Goal: Information Seeking & Learning: Check status

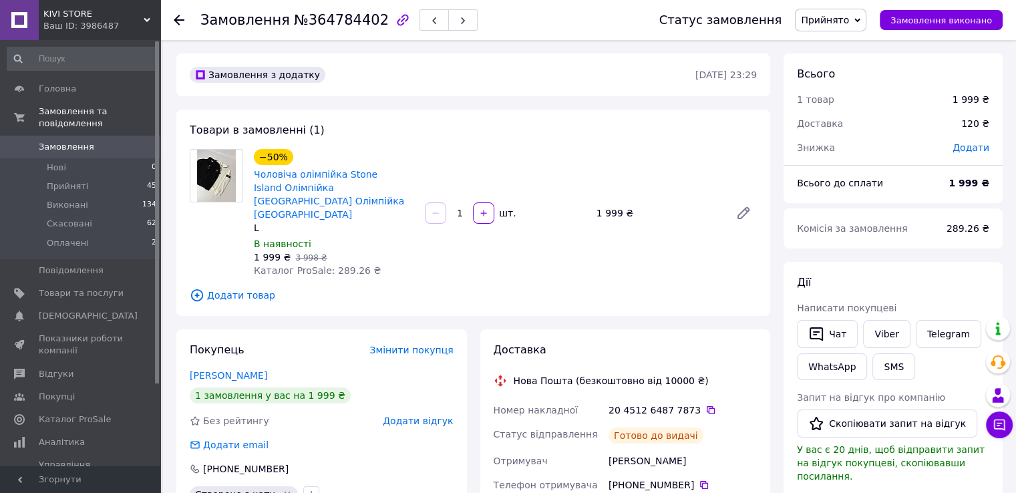
click at [174, 19] on use at bounding box center [179, 20] width 11 height 11
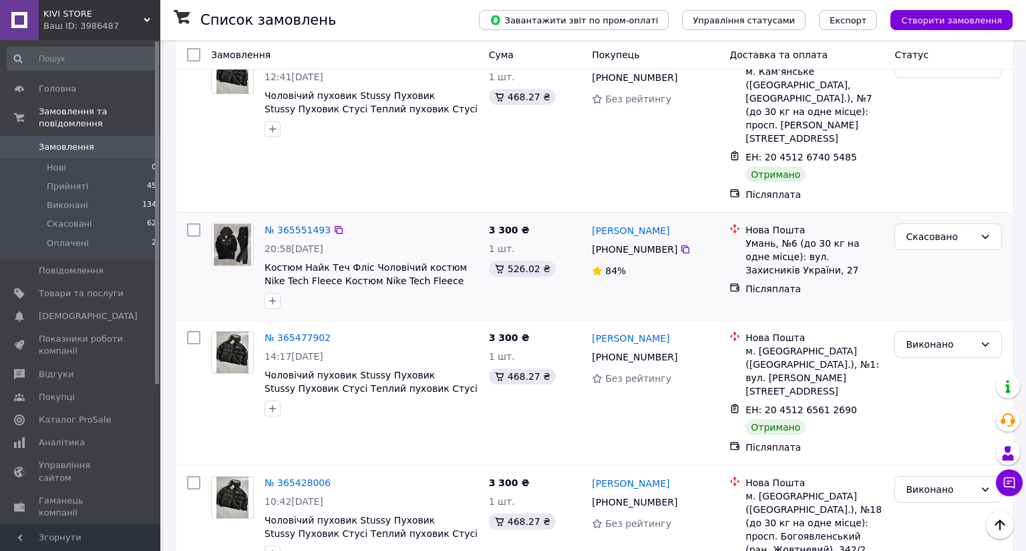
scroll to position [1069, 0]
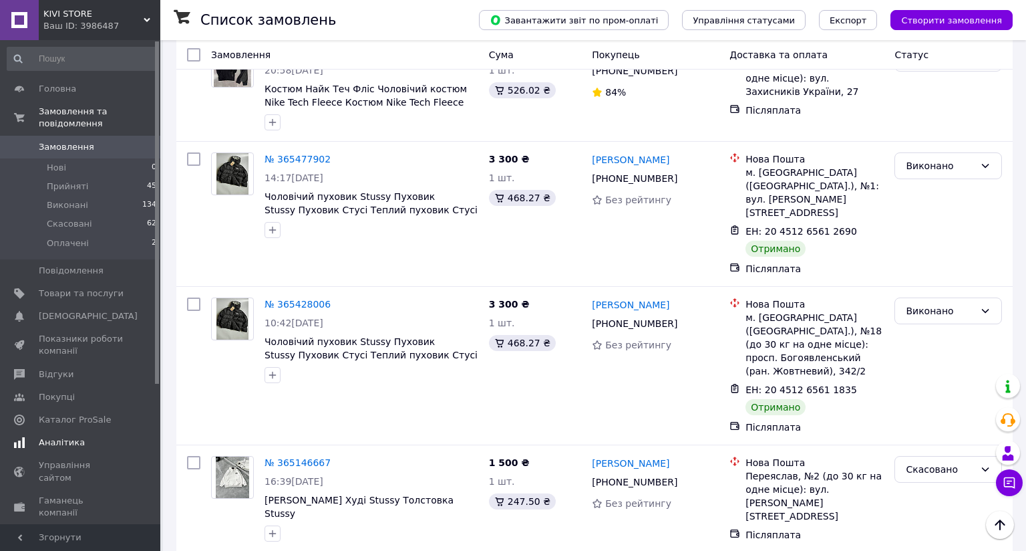
click at [80, 436] on span "Аналітика" at bounding box center [81, 442] width 85 height 12
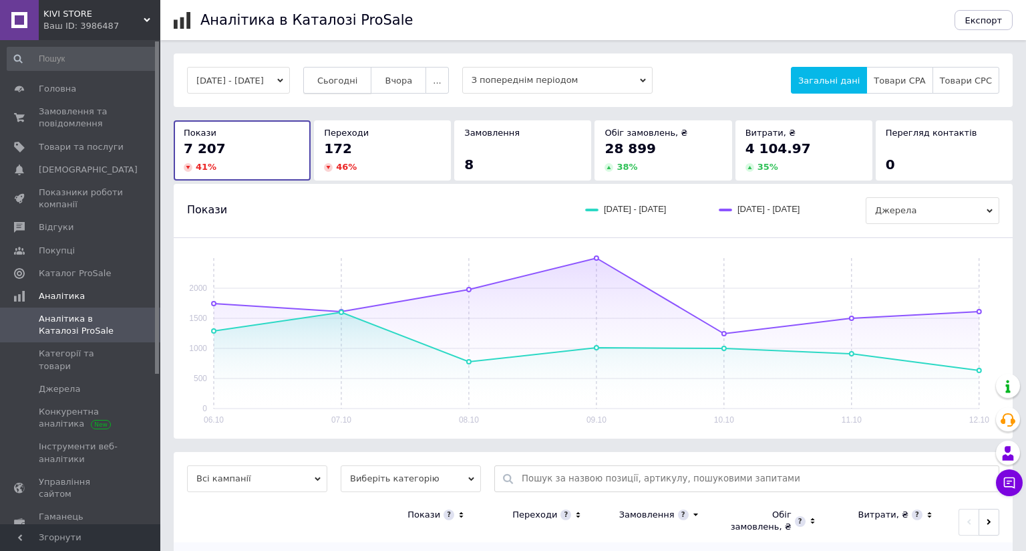
click at [353, 84] on span "Сьогодні" at bounding box center [337, 81] width 41 height 10
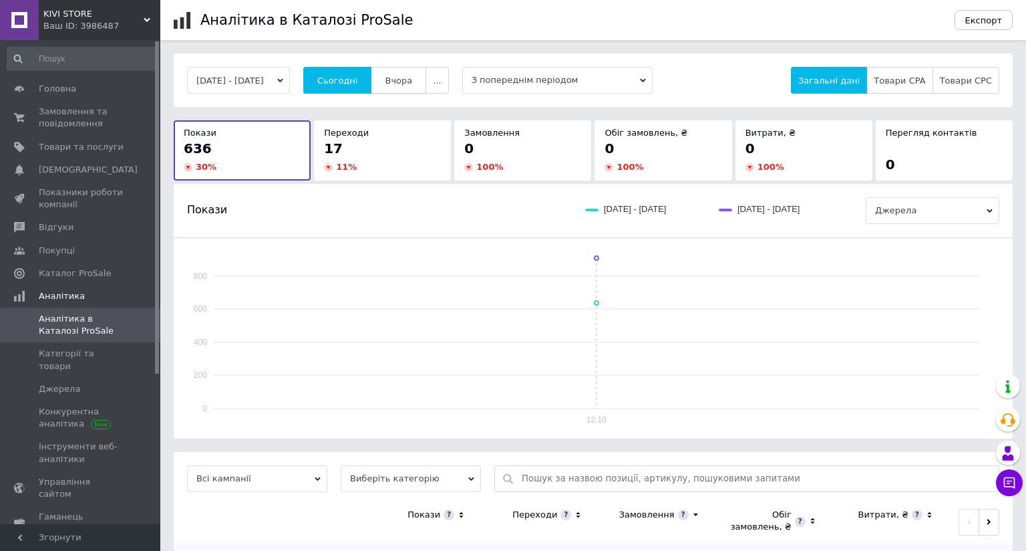
click at [412, 85] on span "Вчора" at bounding box center [398, 81] width 27 height 10
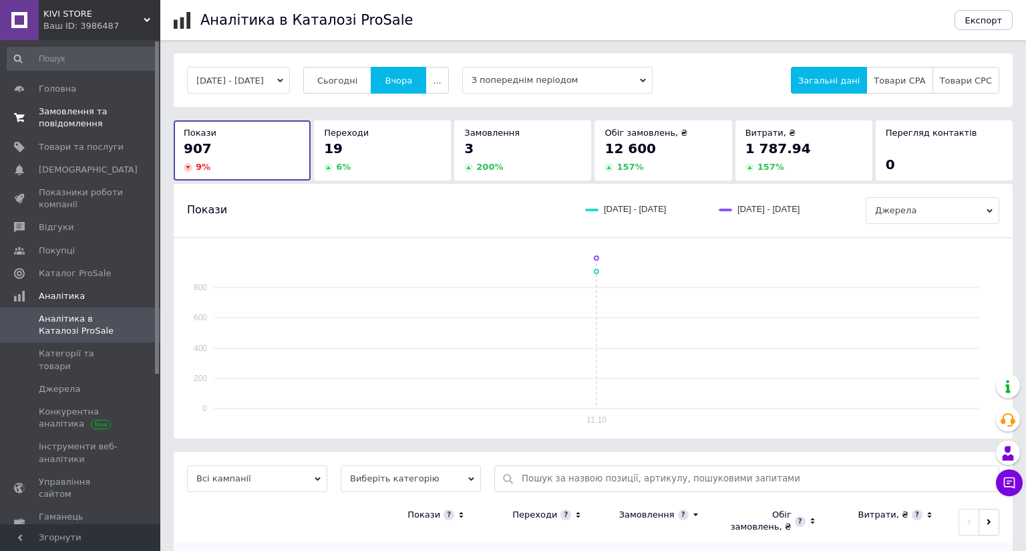
click at [99, 120] on span "Замовлення та повідомлення" at bounding box center [81, 118] width 85 height 24
